Goal: Information Seeking & Learning: Learn about a topic

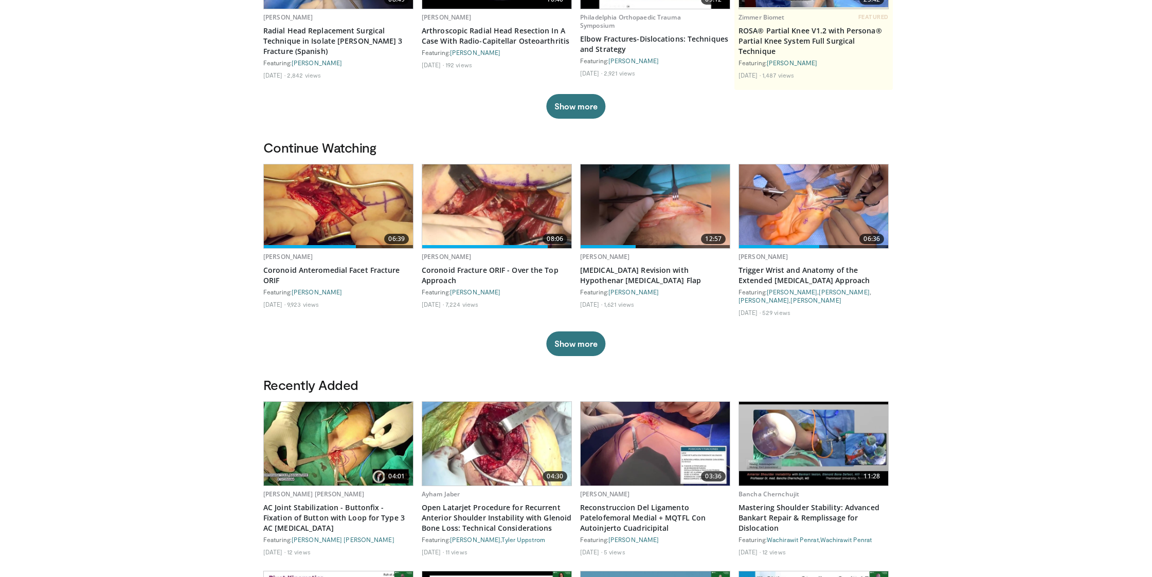
scroll to position [205, 0]
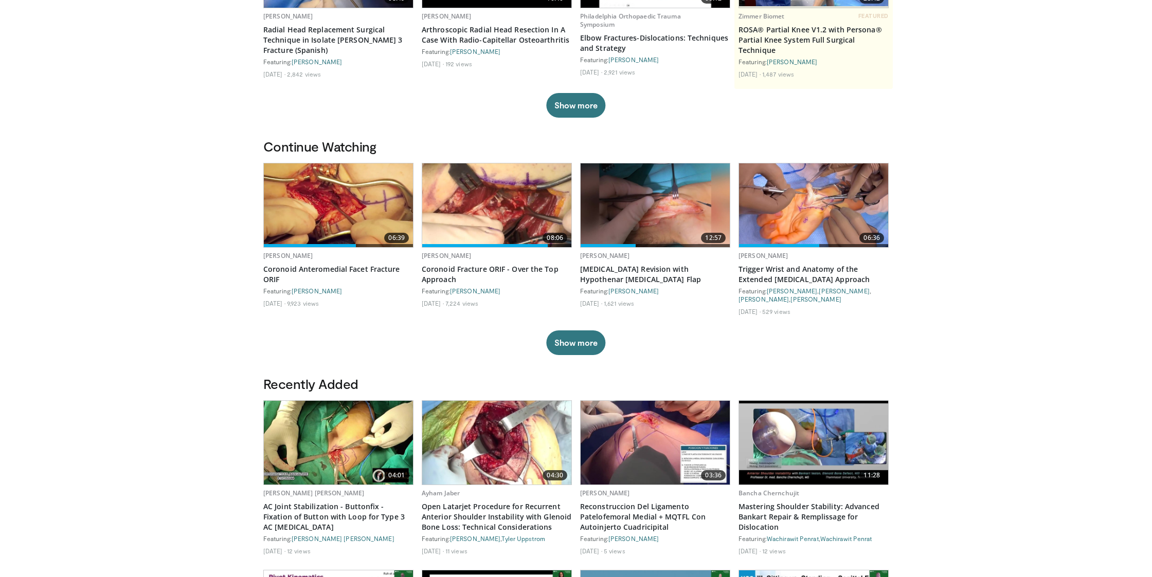
click at [492, 219] on img at bounding box center [496, 206] width 149 height 84
click at [344, 221] on img at bounding box center [338, 206] width 149 height 84
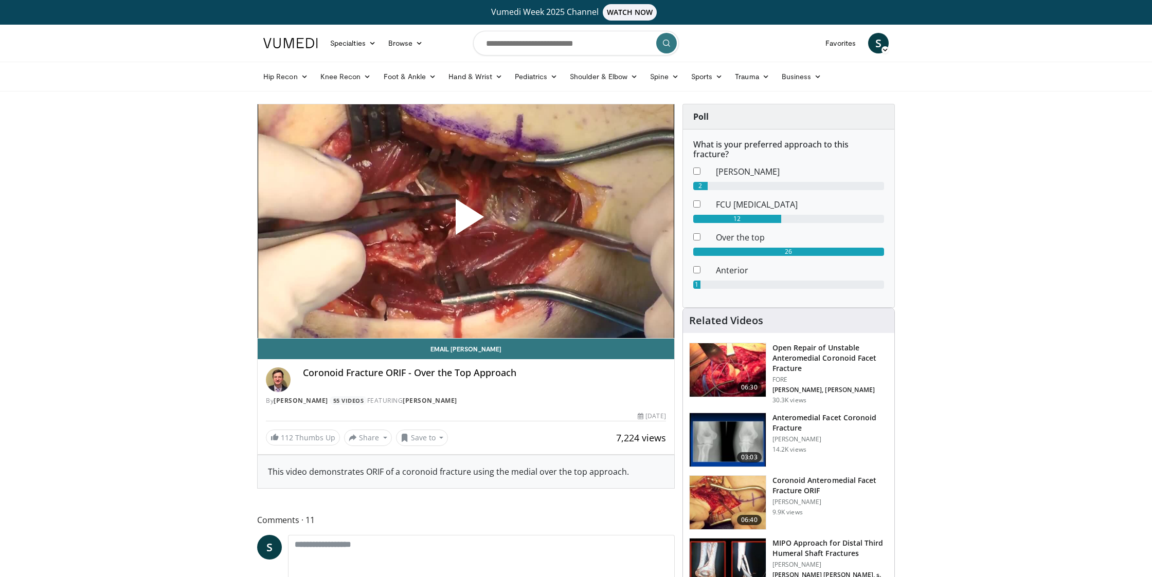
click at [466, 221] on span "Video Player" at bounding box center [466, 221] width 0 height 0
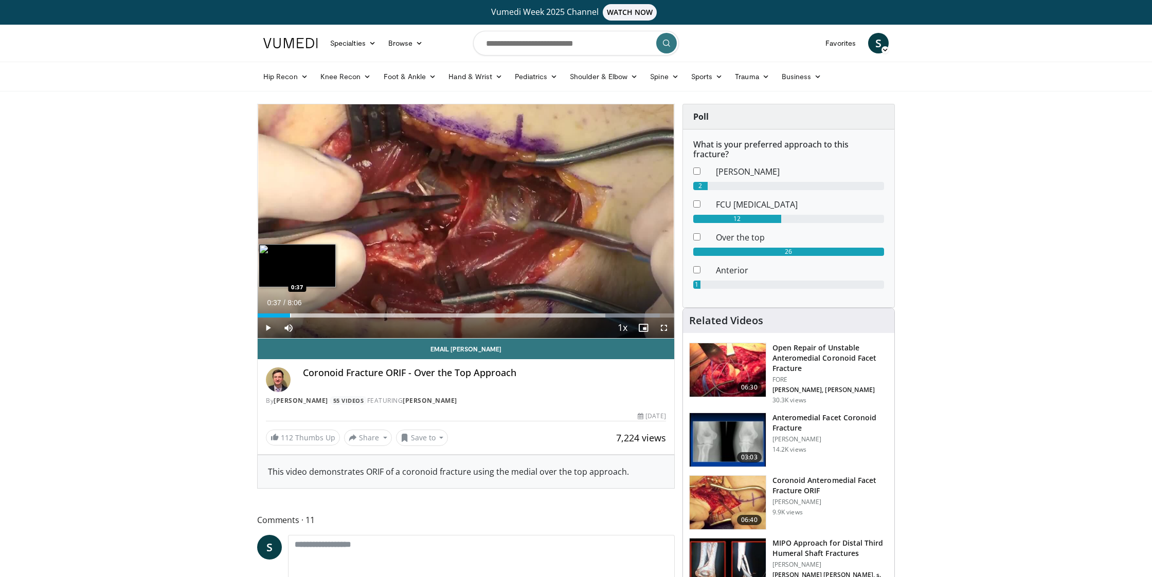
click at [290, 316] on div "Progress Bar" at bounding box center [290, 316] width 1 height 4
click at [303, 316] on div "Loaded : 22.40% 0:53 0:53" at bounding box center [466, 316] width 416 height 4
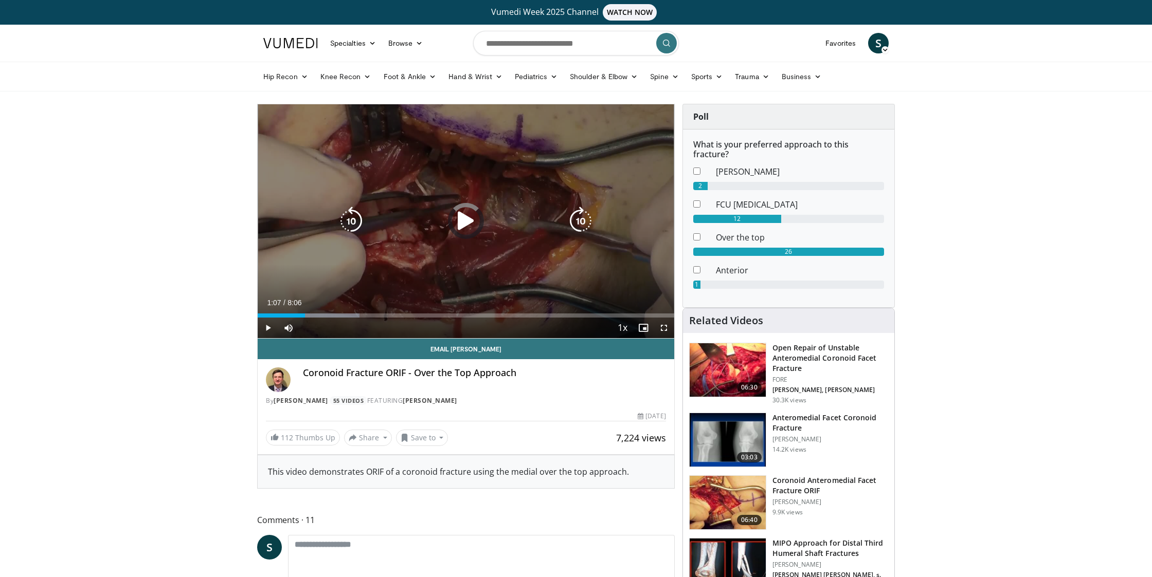
click at [316, 316] on div "Loaded : 24.44% 0:55 1:06" at bounding box center [466, 316] width 416 height 4
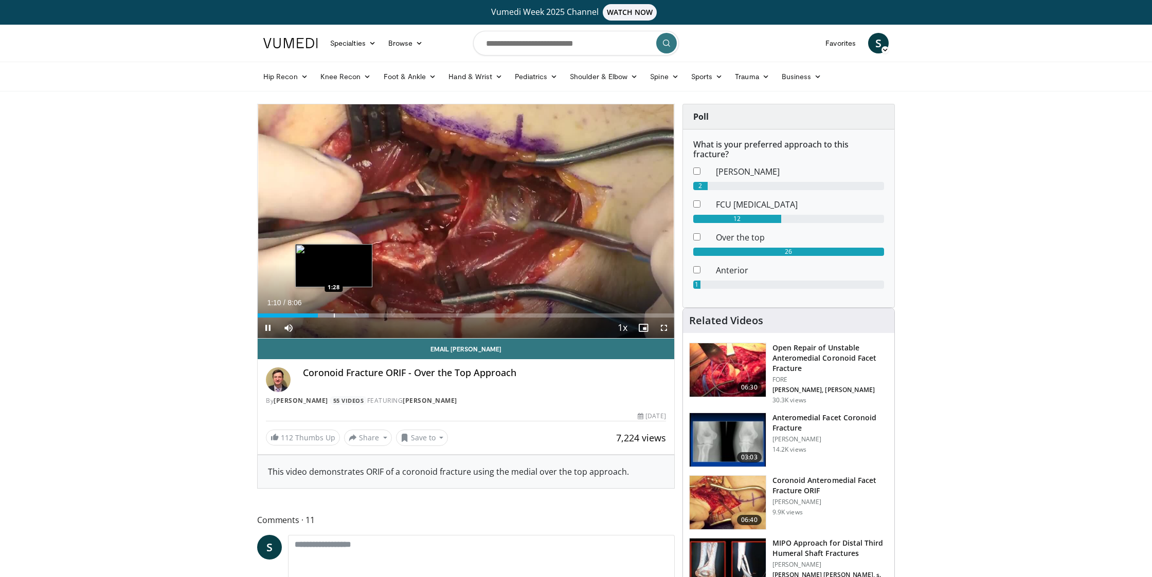
click at [334, 315] on div "Progress Bar" at bounding box center [334, 316] width 1 height 4
click at [329, 315] on div "1:30" at bounding box center [296, 316] width 77 height 4
click at [368, 317] on div "2:25" at bounding box center [313, 316] width 111 height 4
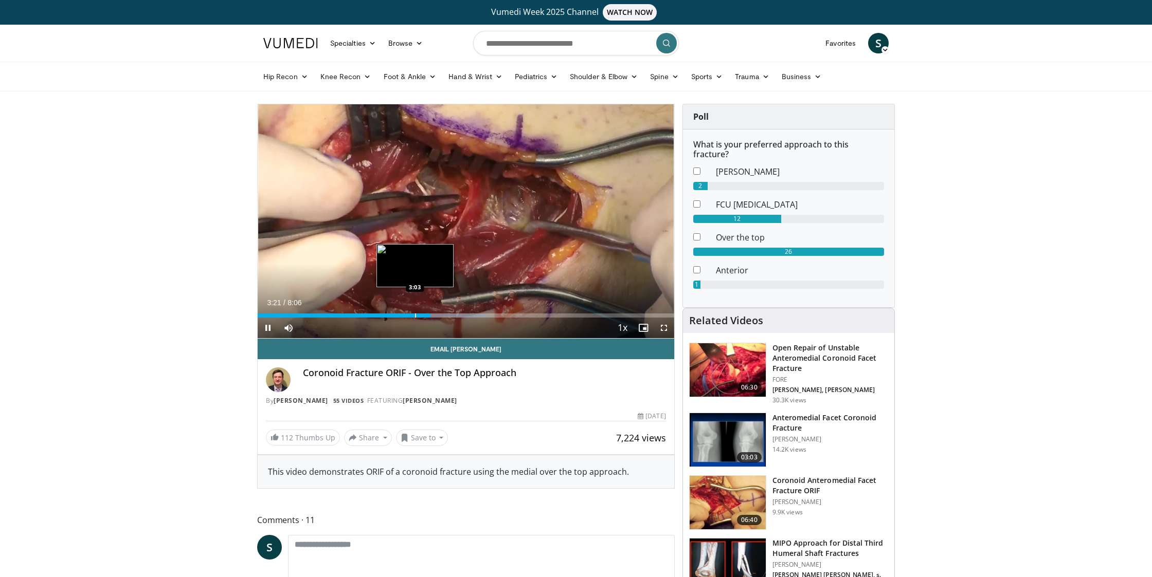
click at [415, 314] on div "3:21" at bounding box center [344, 316] width 173 height 4
click at [398, 313] on div "Loaded : 55.00% 3:05 2:45" at bounding box center [466, 313] width 416 height 10
click at [365, 316] on div "Progress Bar" at bounding box center [365, 316] width 1 height 4
click at [367, 315] on div "Progress Bar" at bounding box center [367, 316] width 1 height 4
click at [267, 325] on span "Video Player" at bounding box center [268, 328] width 21 height 21
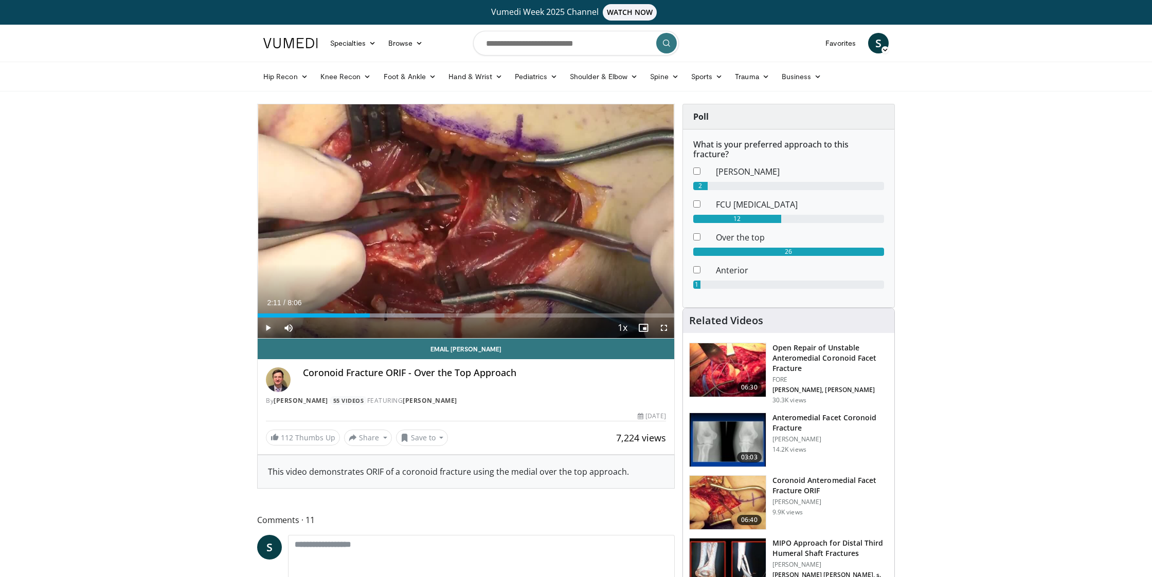
click at [264, 326] on span "Video Player" at bounding box center [268, 328] width 21 height 21
click at [265, 332] on span "Video Player" at bounding box center [268, 328] width 21 height 21
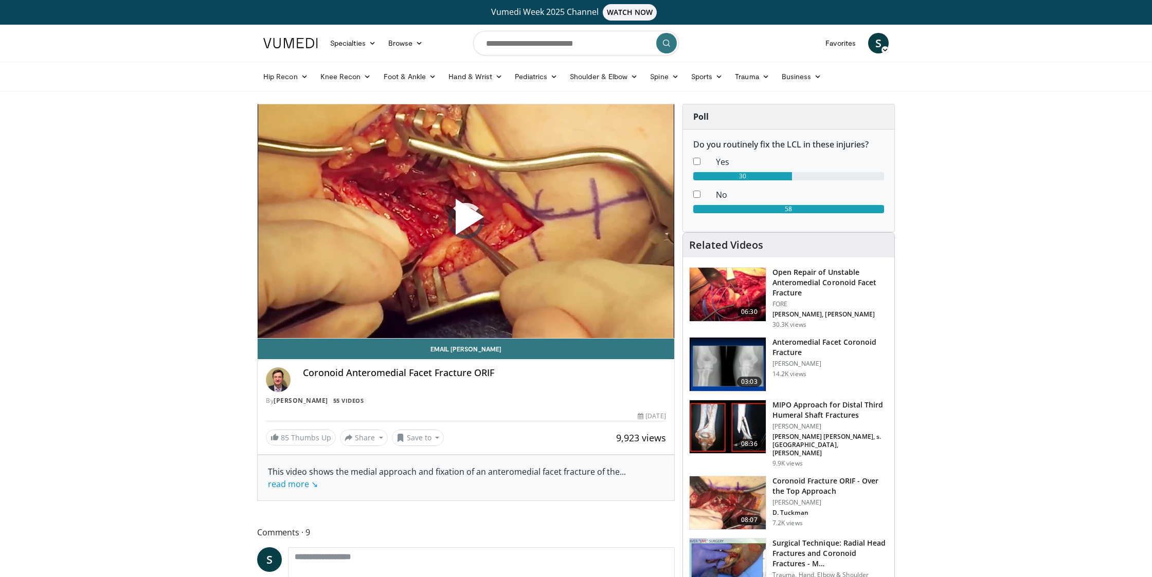
click at [466, 221] on span "Video Player" at bounding box center [466, 221] width 0 height 0
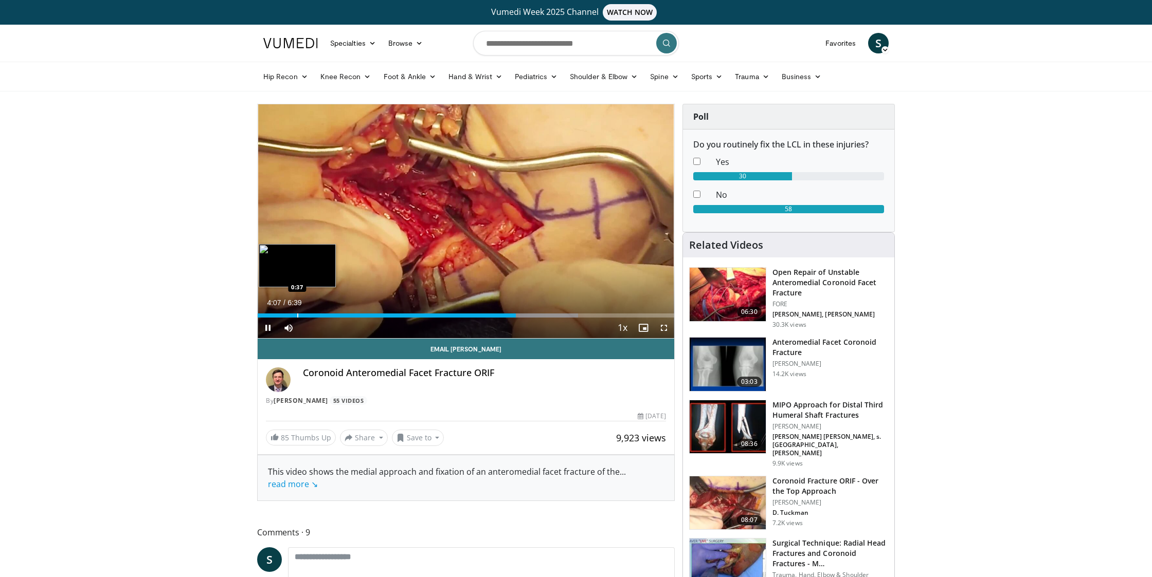
click at [297, 313] on div "Loaded : 76.97% 4:07 0:37" at bounding box center [466, 313] width 416 height 10
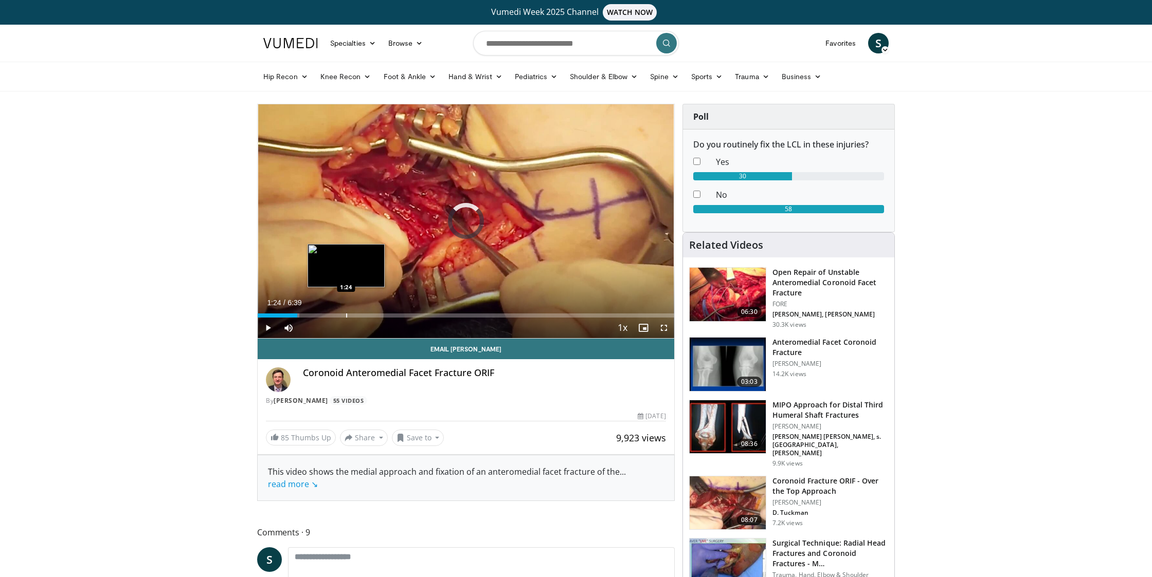
click at [346, 316] on div "Progress Bar" at bounding box center [346, 316] width 1 height 4
click at [367, 316] on div "Progress Bar" at bounding box center [367, 316] width 1 height 4
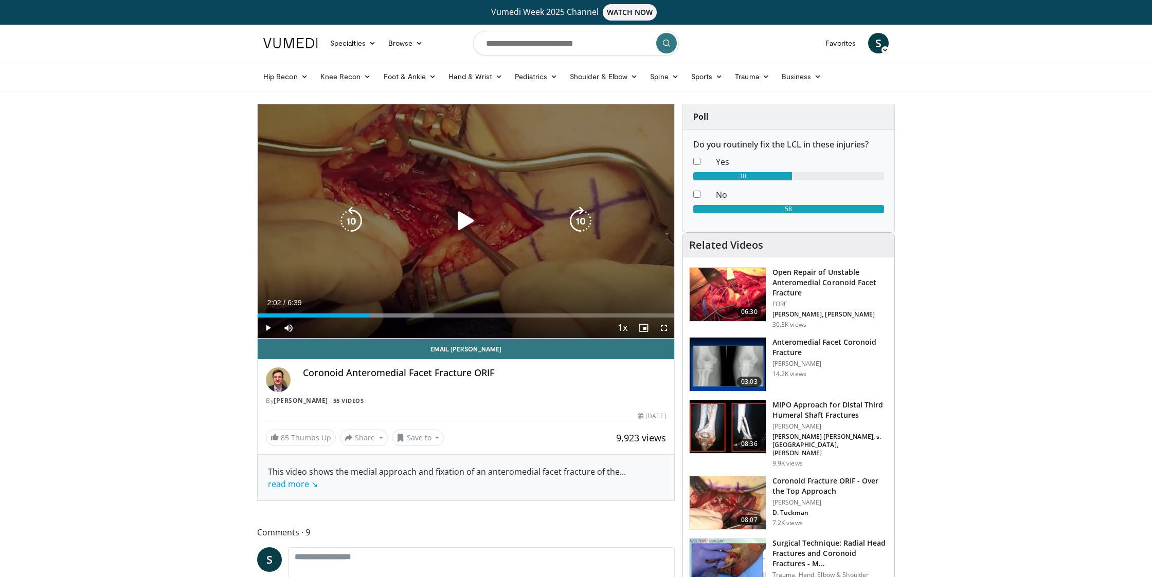
click at [386, 316] on div "Progress Bar" at bounding box center [387, 316] width 92 height 4
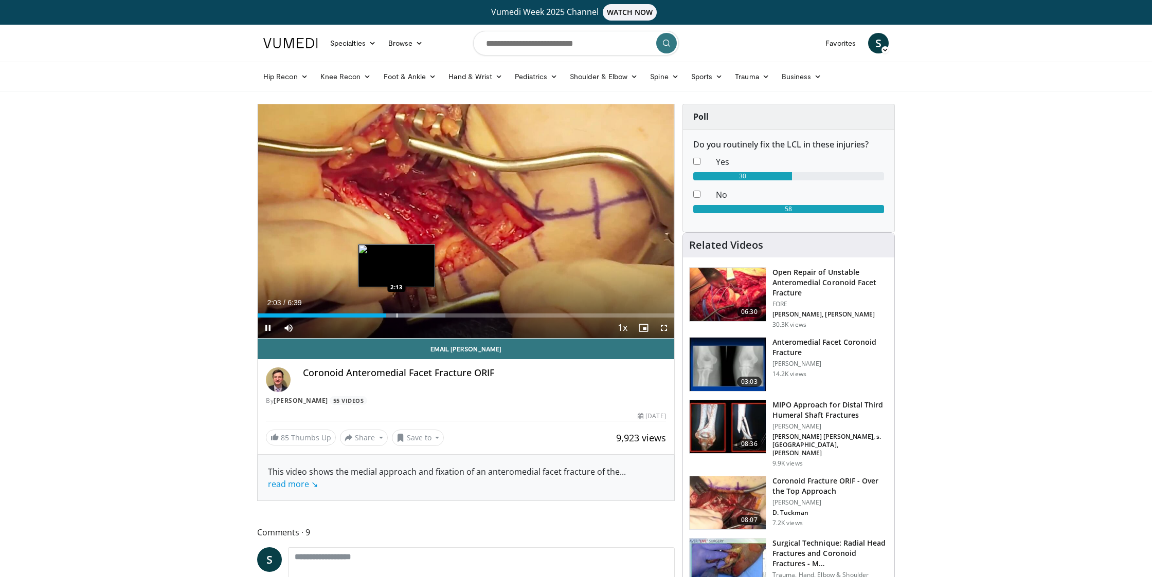
click at [397, 316] on div "Progress Bar" at bounding box center [396, 316] width 1 height 4
click at [367, 315] on div "2:18" at bounding box center [330, 316] width 144 height 4
click at [349, 315] on div "1:52" at bounding box center [317, 316] width 118 height 4
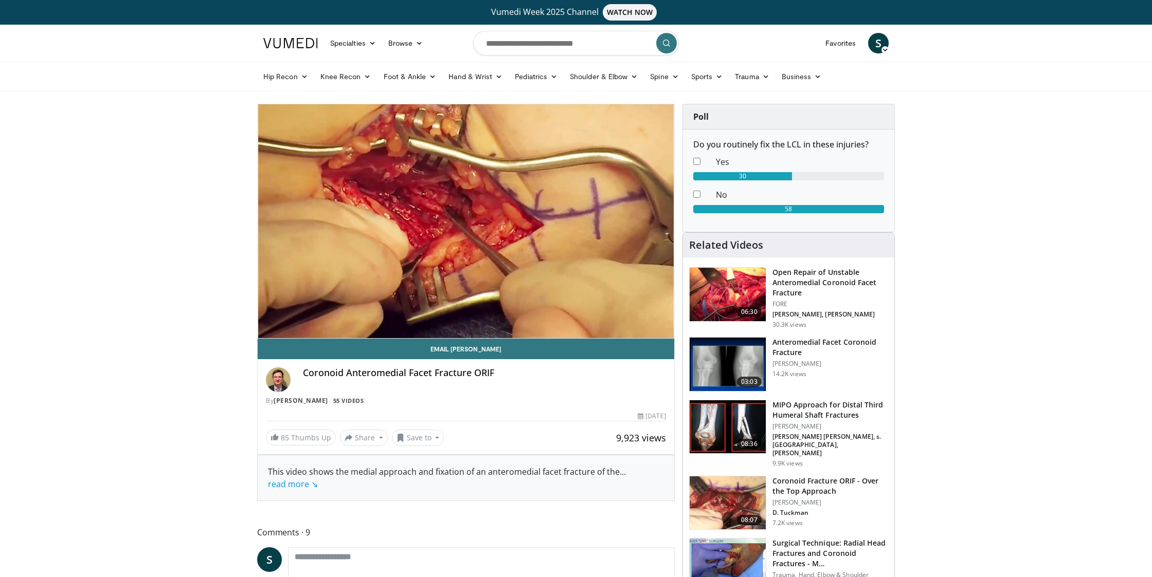
click at [333, 314] on video-js "**********" at bounding box center [466, 221] width 416 height 234
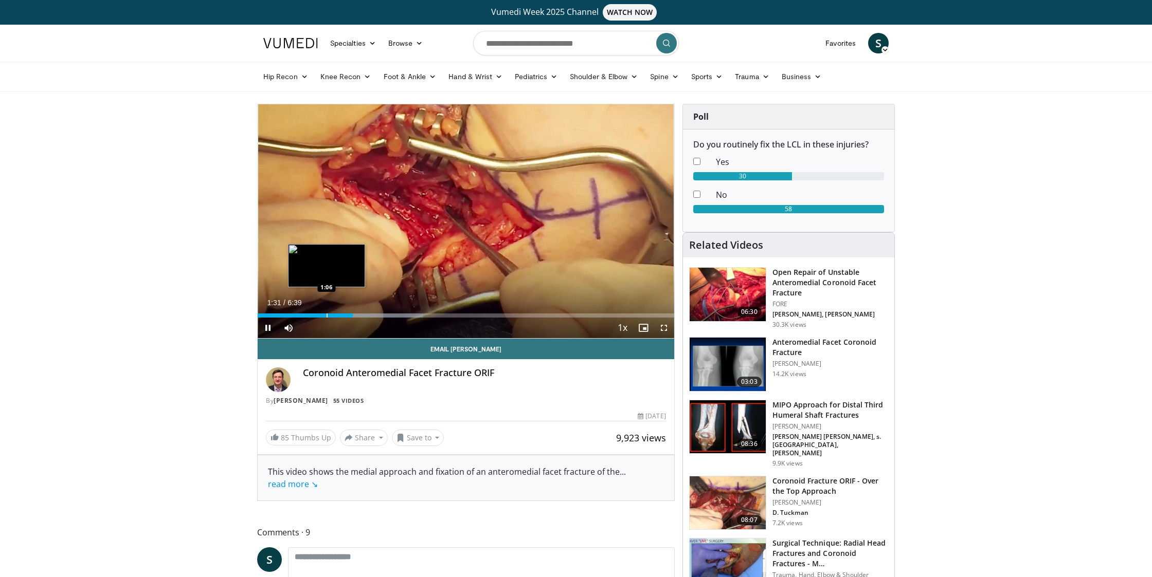
click at [326, 315] on div "Progress Bar" at bounding box center [326, 316] width 1 height 4
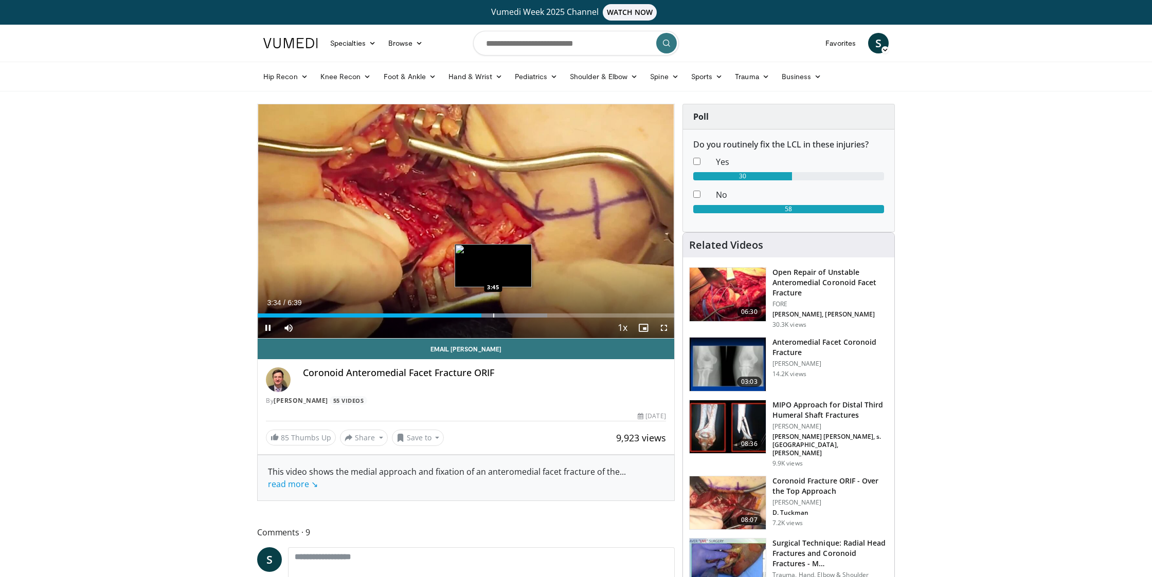
click at [493, 314] on div "Progress Bar" at bounding box center [493, 316] width 1 height 4
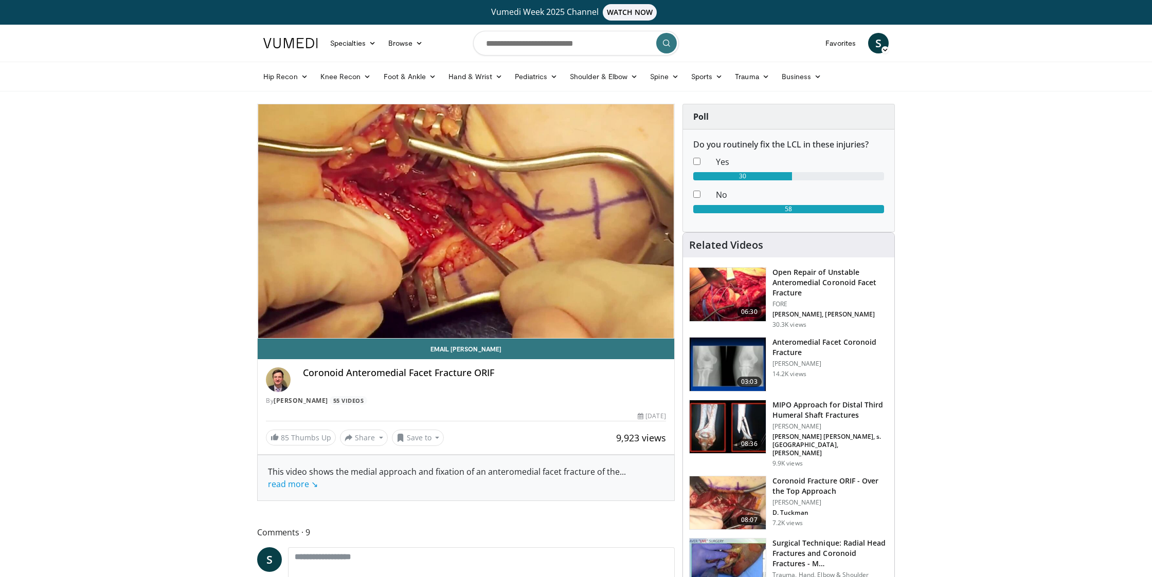
click at [507, 316] on video-js "**********" at bounding box center [466, 221] width 416 height 234
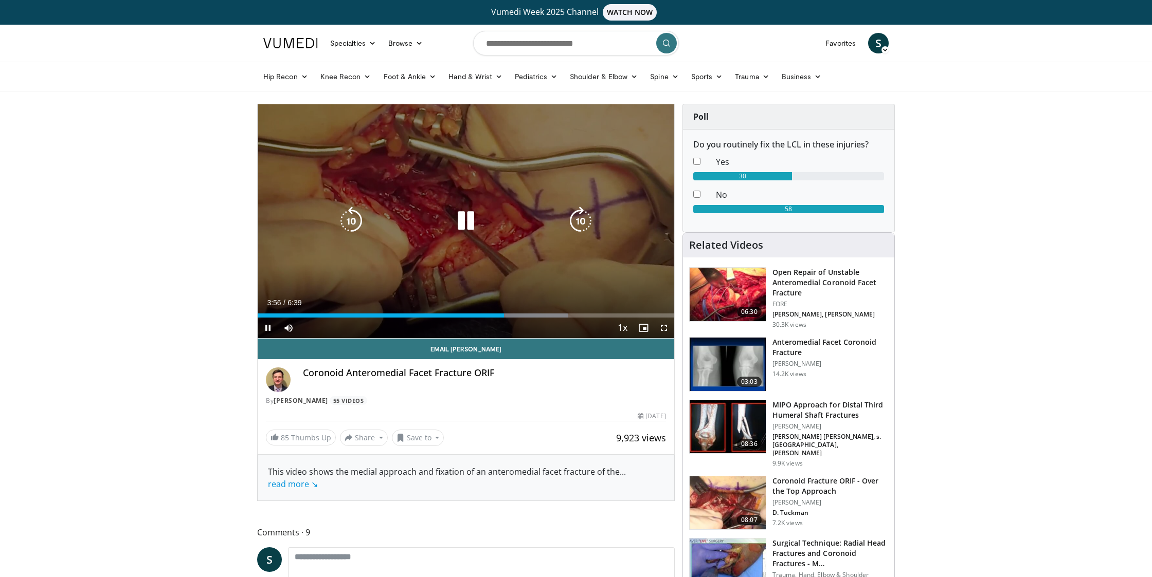
click at [466, 228] on icon "Video Player" at bounding box center [465, 221] width 29 height 29
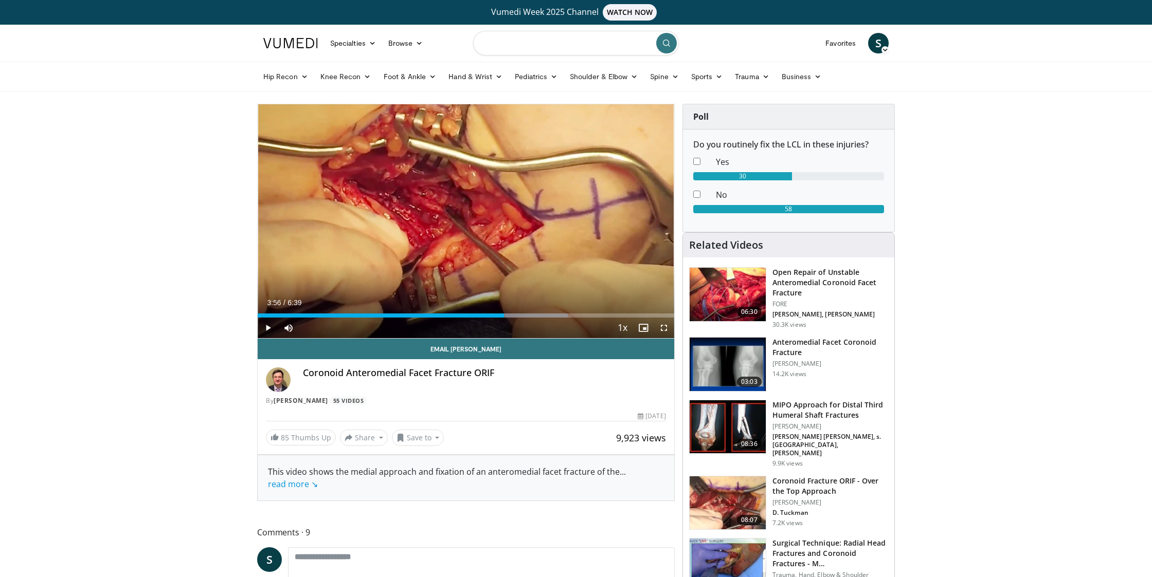
click at [551, 51] on input "Search topics, interventions" at bounding box center [576, 43] width 206 height 25
type input "**********"
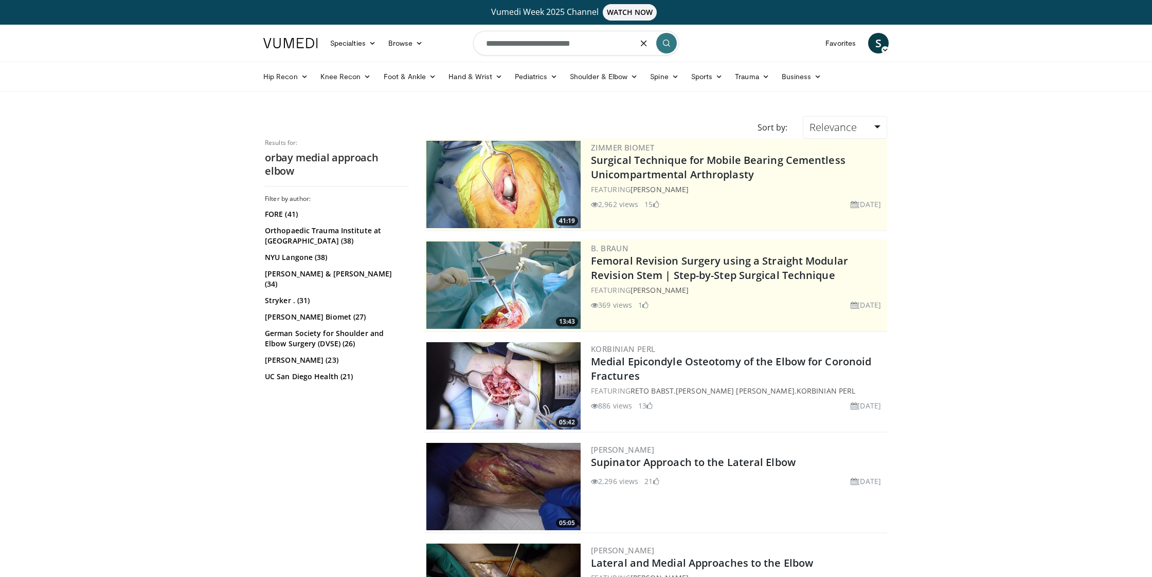
click at [590, 49] on input "**********" at bounding box center [576, 43] width 206 height 25
type input "**********"
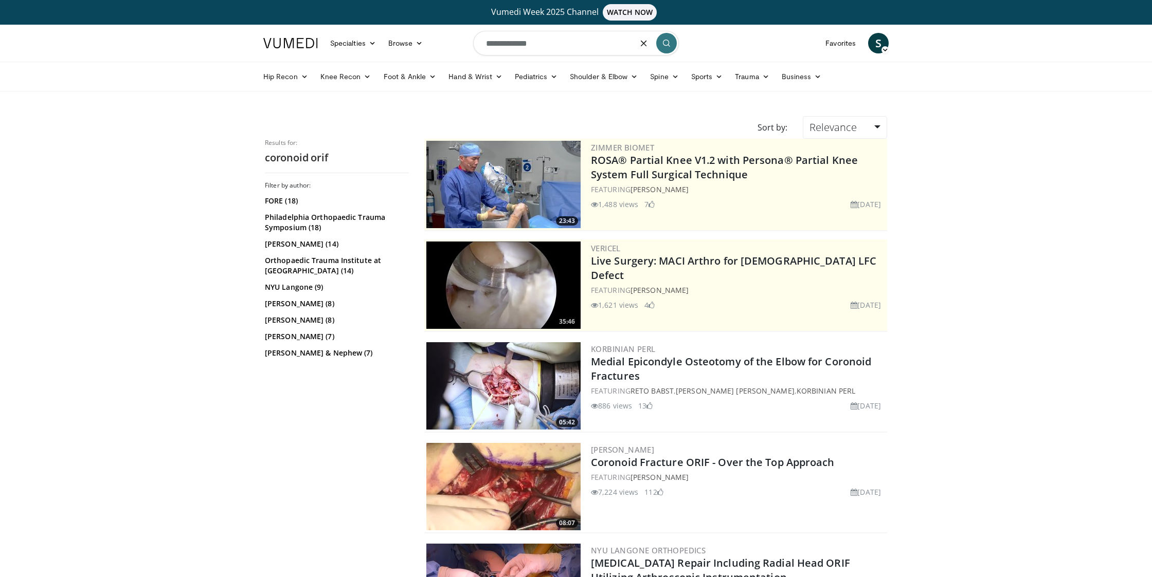
click at [567, 46] on input "**********" at bounding box center [576, 43] width 206 height 25
type input "**********"
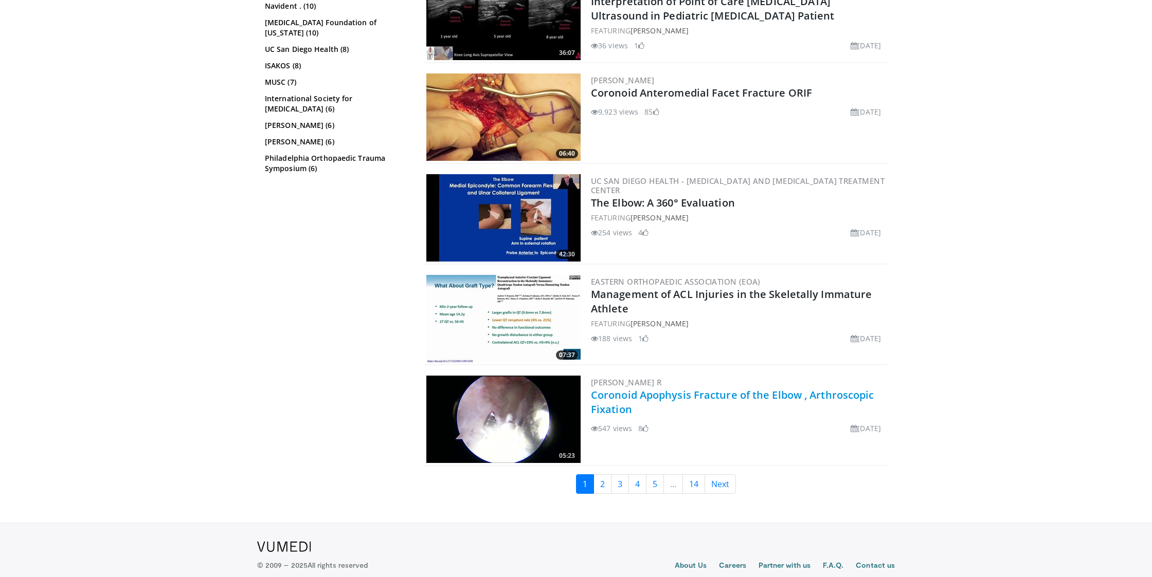
scroll to position [2286, 0]
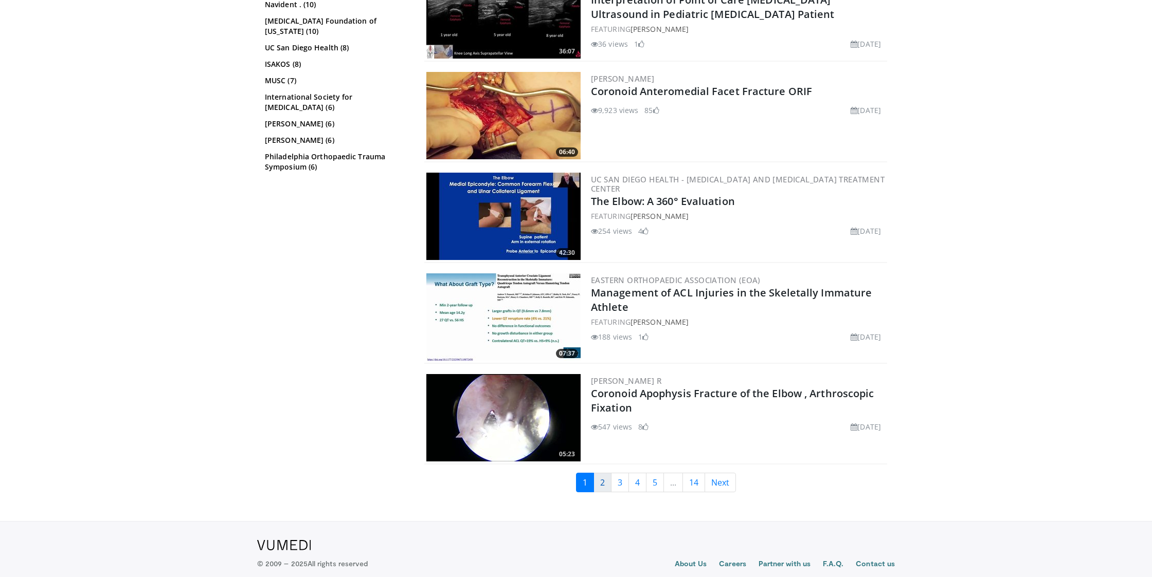
click at [605, 483] on link "2" at bounding box center [602, 483] width 18 height 20
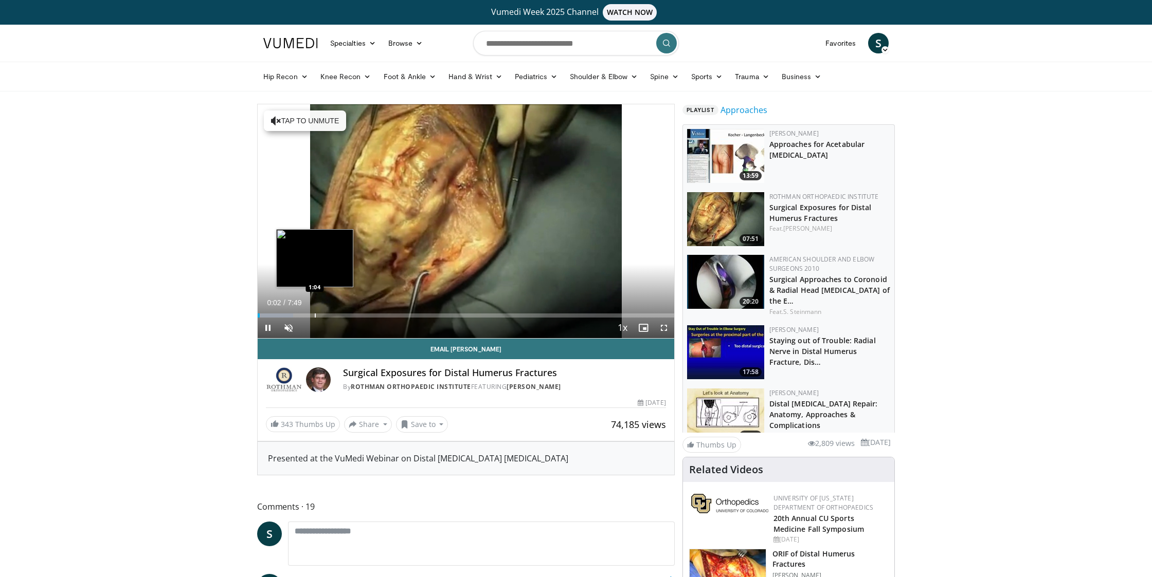
click at [315, 315] on div "Loaded : 8.47% 0:02 1:04" at bounding box center [466, 316] width 416 height 4
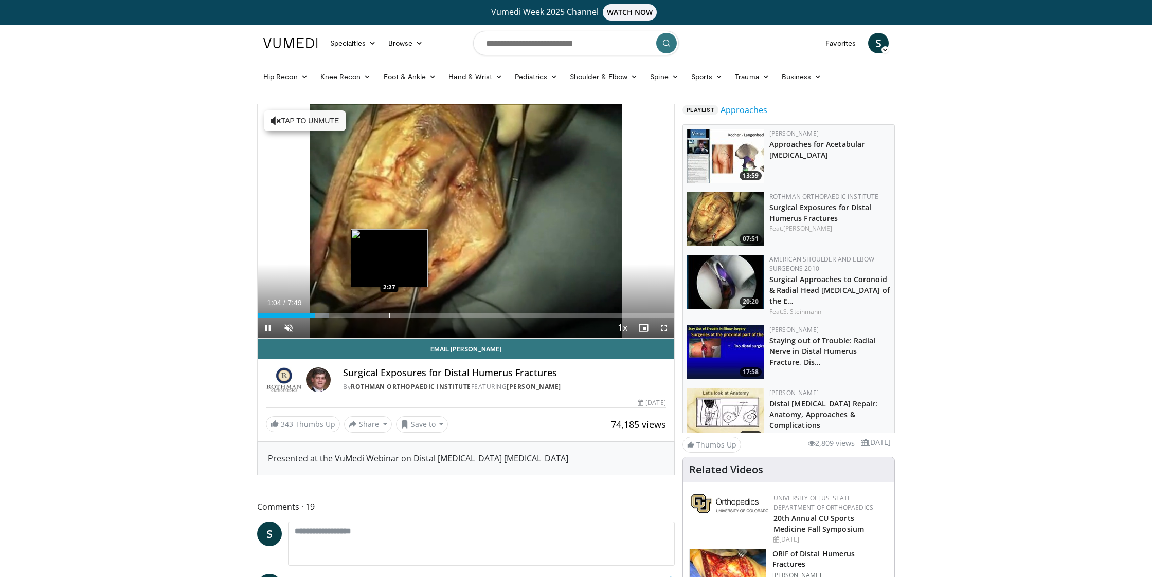
click at [389, 316] on div "Loaded : 17.02% 1:05 2:27" at bounding box center [466, 316] width 416 height 4
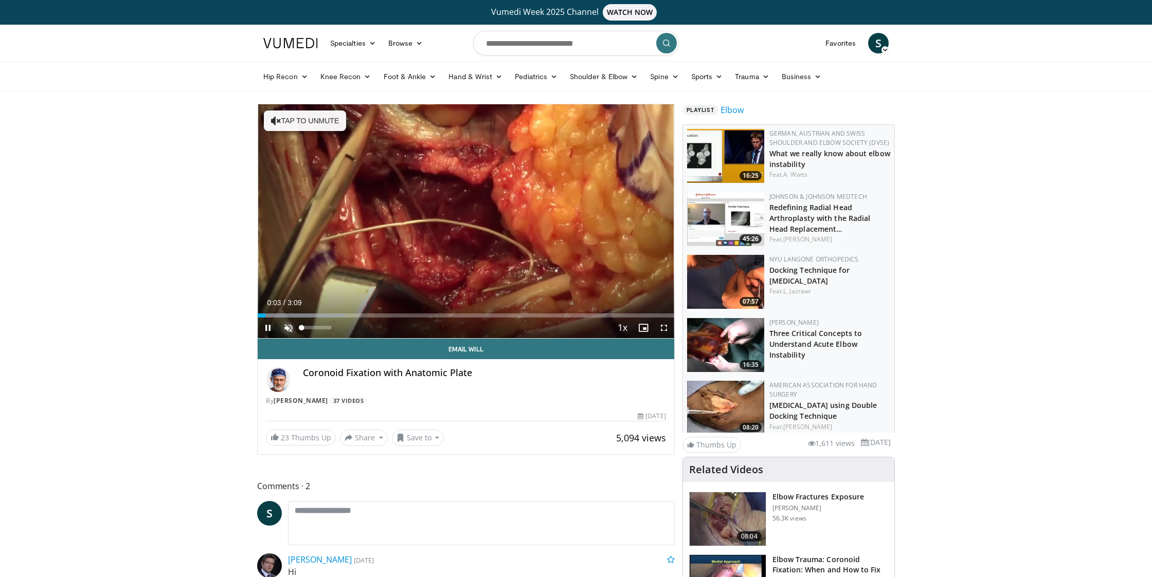
click at [291, 329] on span "Video Player" at bounding box center [288, 328] width 21 height 21
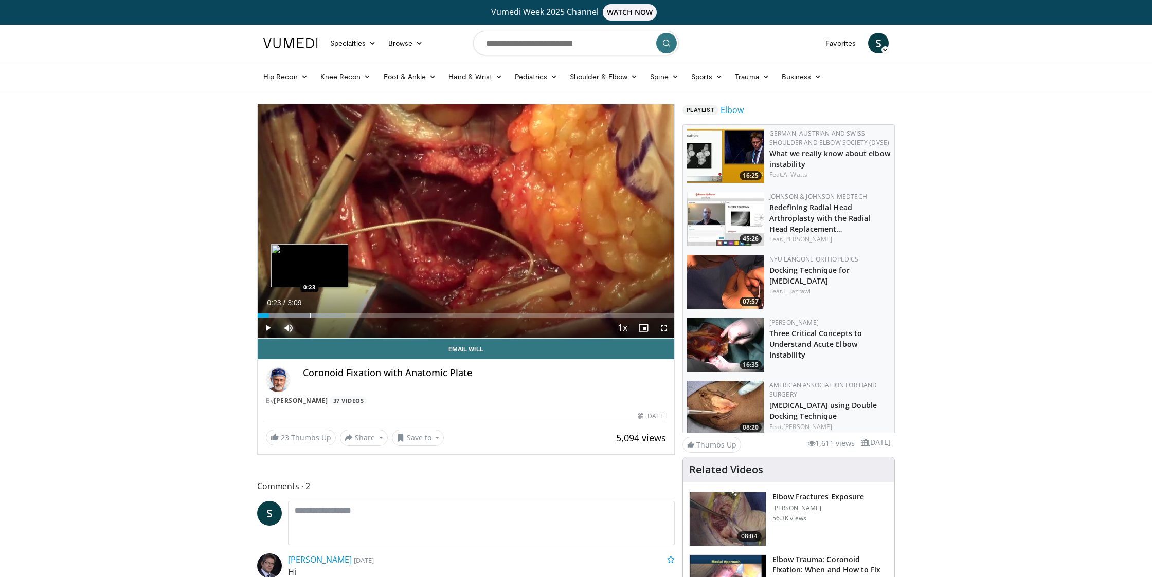
click at [310, 313] on div "Loaded : 21.04% 0:05 0:23" at bounding box center [466, 313] width 416 height 10
click at [303, 315] on div "0:26" at bounding box center [286, 316] width 57 height 4
click at [290, 315] on div "0:21" at bounding box center [282, 316] width 48 height 4
click at [274, 316] on div "Progress Bar" at bounding box center [274, 316] width 1 height 4
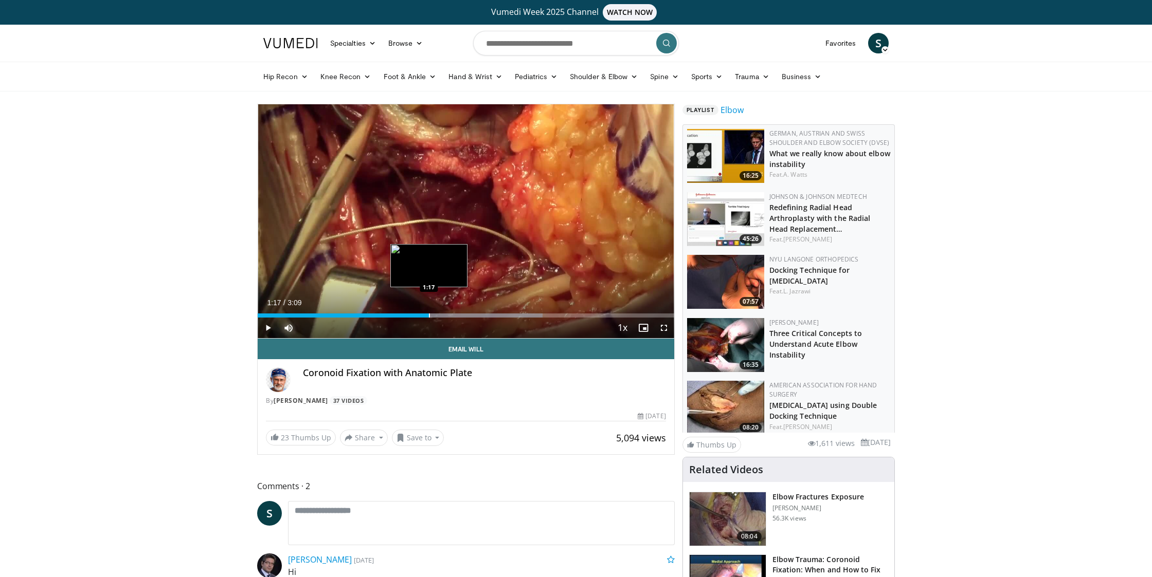
click at [429, 315] on div "Progress Bar" at bounding box center [429, 316] width 1 height 4
click at [455, 314] on div "Progress Bar" at bounding box center [464, 316] width 202 height 4
click at [432, 315] on div "Progress Bar" at bounding box center [432, 316] width 1 height 4
click at [421, 315] on div "Progress Bar" at bounding box center [421, 316] width 1 height 4
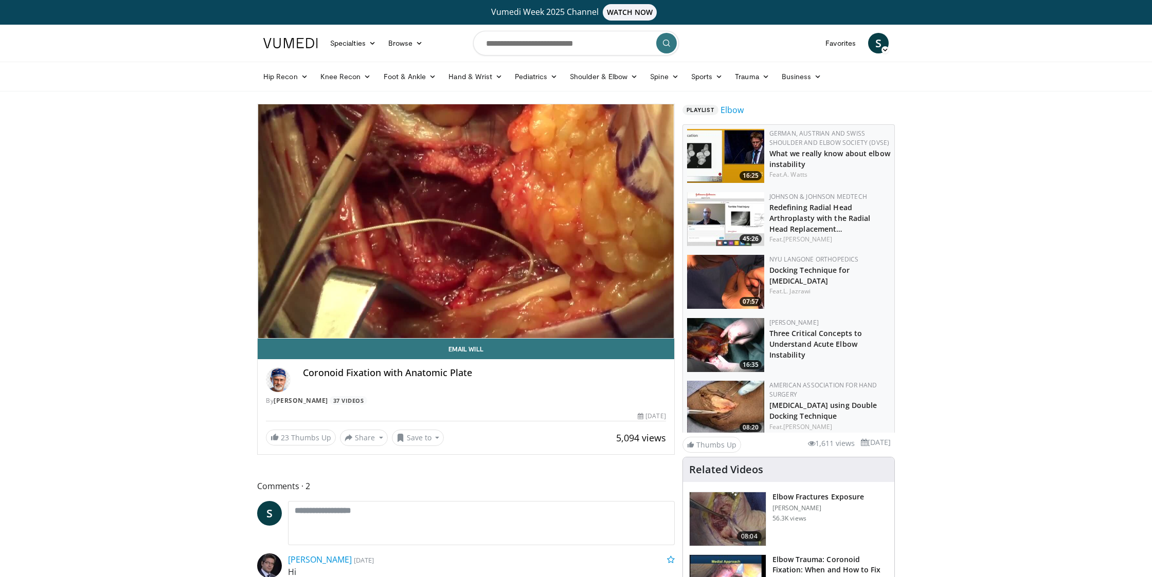
click at [410, 315] on div "10 seconds Tap to unmute" at bounding box center [466, 221] width 416 height 234
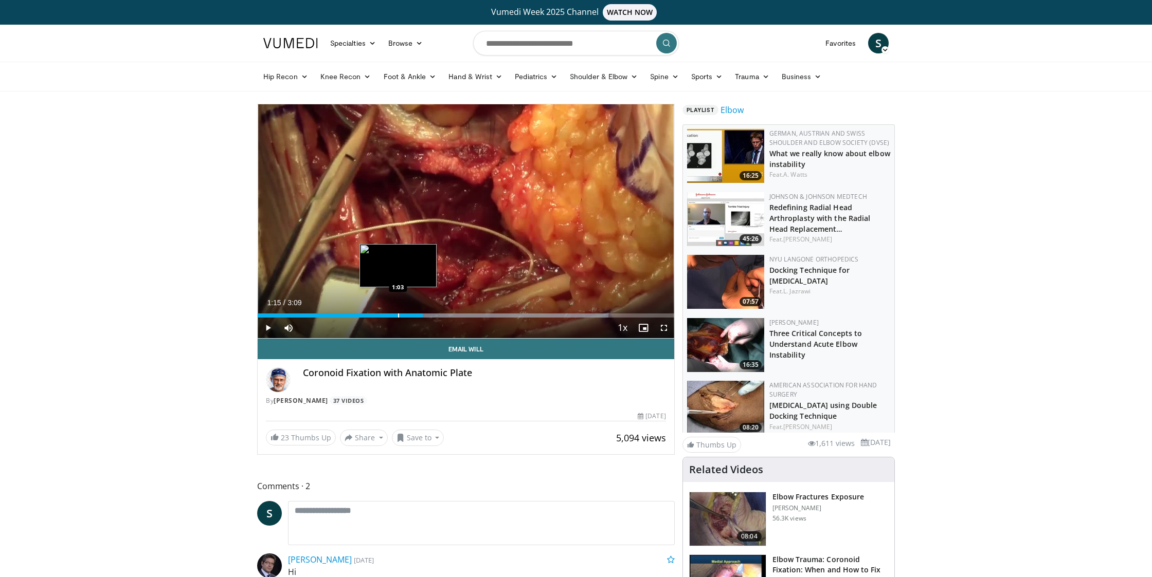
click at [398, 315] on div "1:15" at bounding box center [340, 316] width 165 height 4
click at [264, 330] on span "Video Player" at bounding box center [268, 328] width 21 height 21
click at [267, 328] on span "Video Player" at bounding box center [268, 328] width 21 height 21
